Goal: Check status

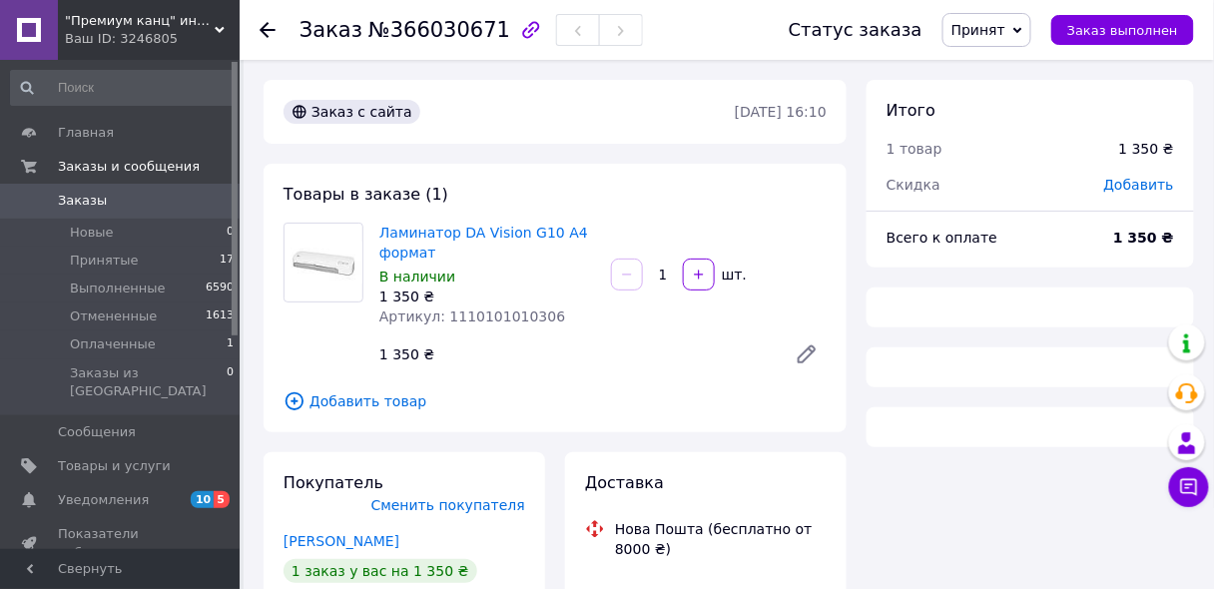
scroll to position [639, 0]
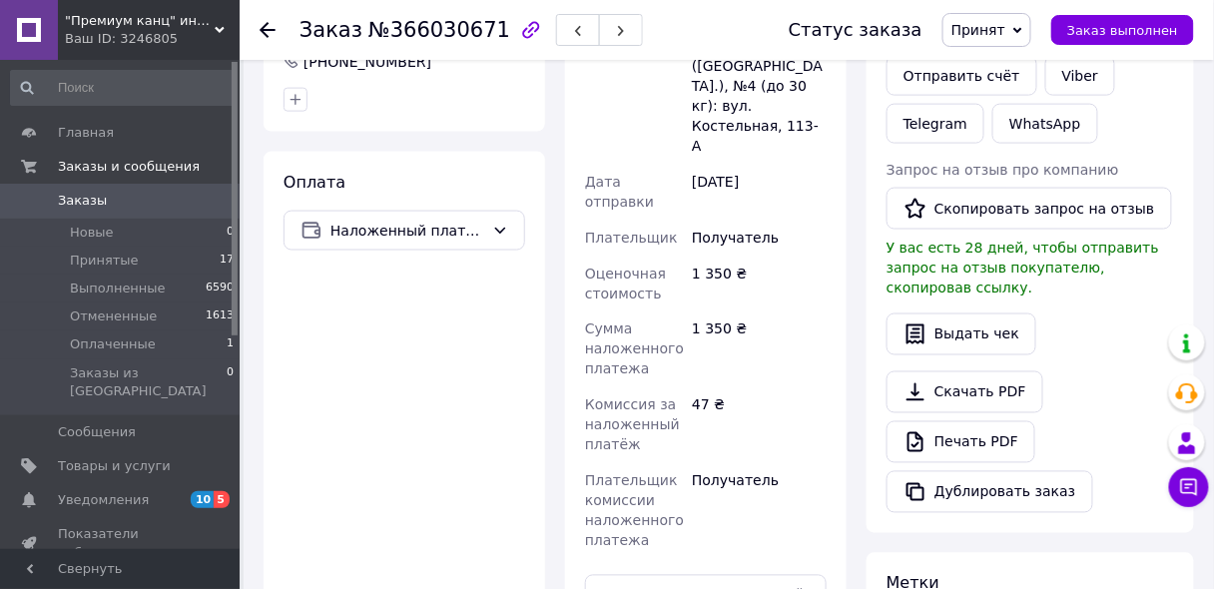
click at [191, 32] on div "Ваш ID: 3246805" at bounding box center [152, 39] width 175 height 18
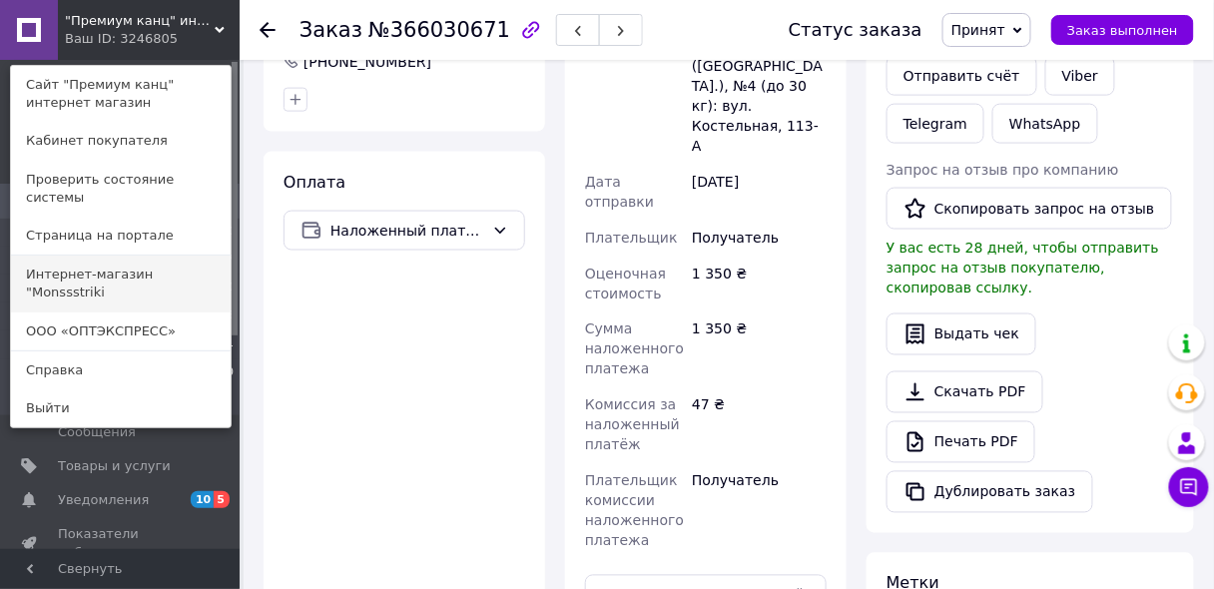
click at [165, 256] on link "Интернет-магазин "Monssstriki" at bounding box center [121, 284] width 220 height 56
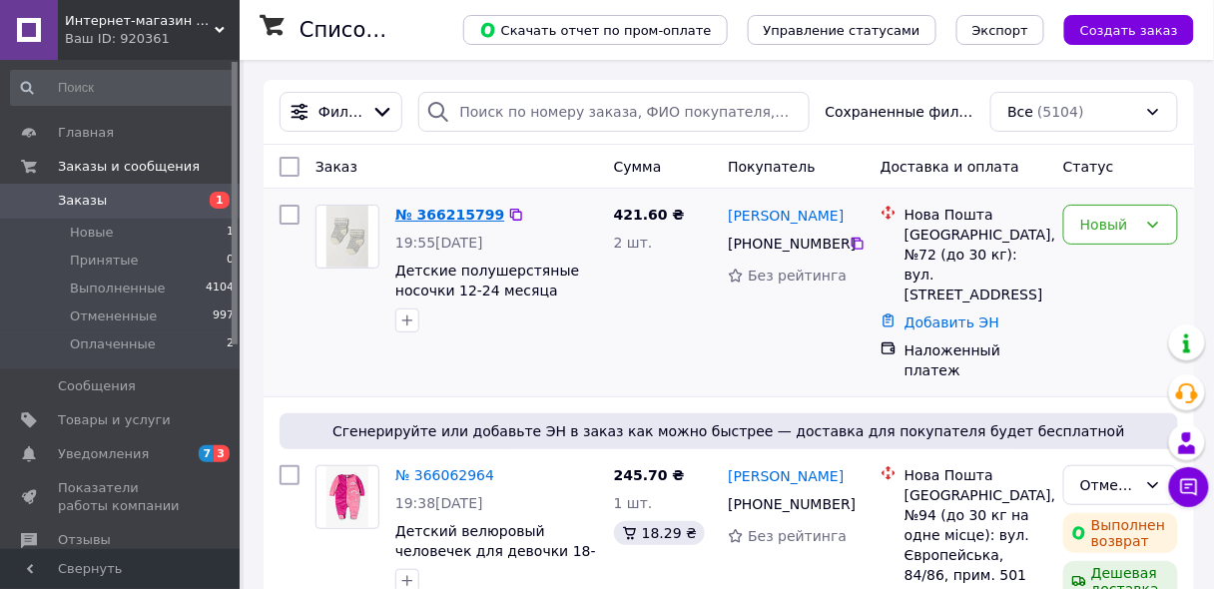
click at [431, 208] on link "№ 366215799" at bounding box center [449, 215] width 109 height 16
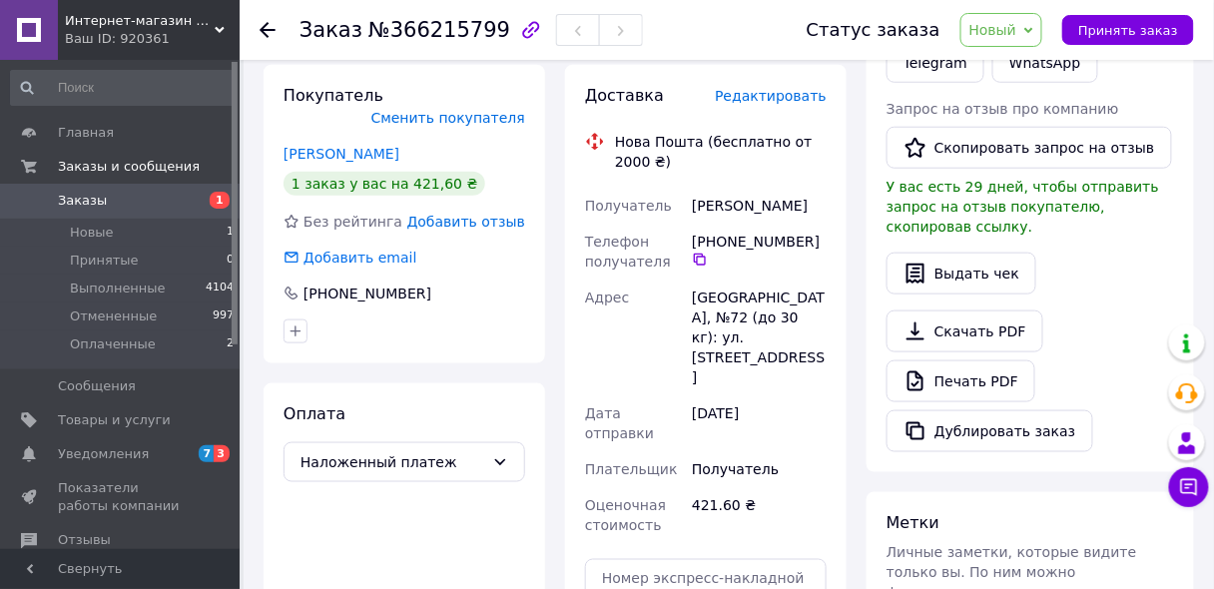
scroll to position [512, 0]
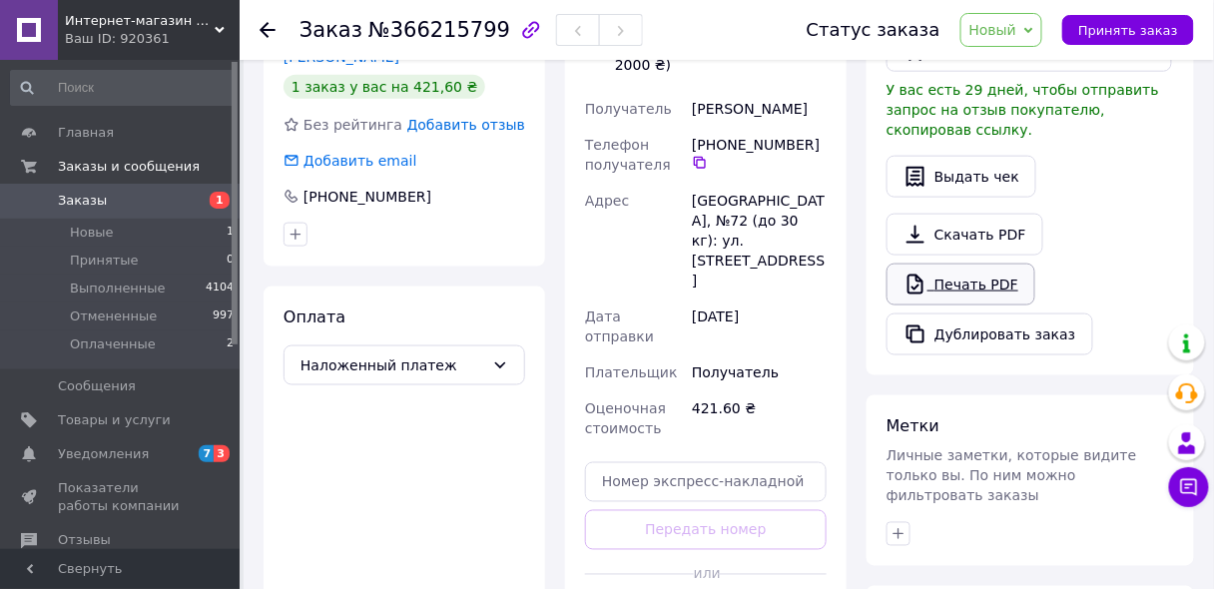
click at [982, 264] on link "Печать PDF" at bounding box center [961, 285] width 149 height 42
